Goal: Task Accomplishment & Management: Manage account settings

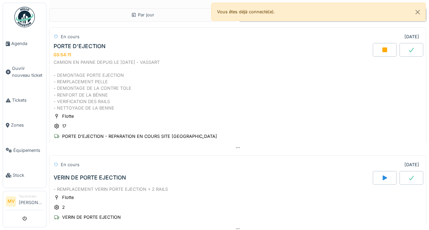
click at [381, 47] on icon at bounding box center [384, 49] width 7 height 5
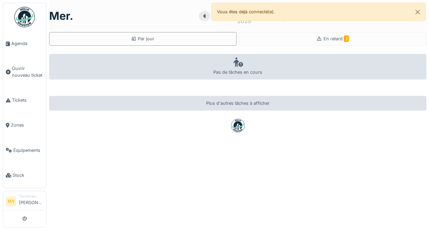
click at [338, 33] on div "En retard 2" at bounding box center [332, 39] width 187 height 14
